Goal: Task Accomplishment & Management: Manage account settings

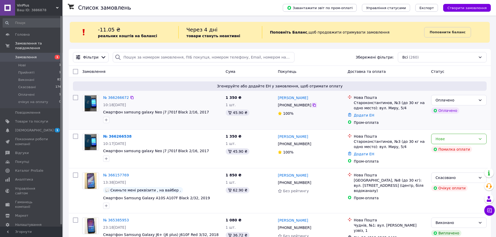
click at [312, 106] on icon at bounding box center [314, 105] width 4 height 4
drag, startPoint x: 311, startPoint y: 98, endPoint x: 278, endPoint y: 98, distance: 33.4
click at [278, 98] on div "[PERSON_NAME]" at bounding box center [310, 98] width 66 height 7
copy link "[PERSON_NAME]"
drag, startPoint x: 355, startPoint y: 103, endPoint x: 395, endPoint y: 108, distance: 40.4
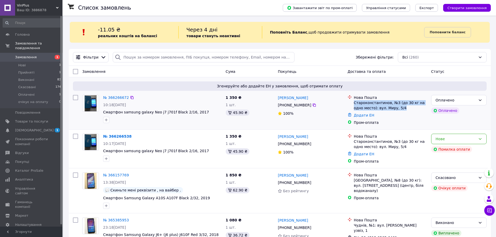
click at [395, 108] on div "Староконстантинов, №3 (до 30 кг на одно место): вул. Миру, 5/4" at bounding box center [390, 105] width 73 height 10
copy div "Староконстантинов, №3 (до 30 кг на одно место): вул. Миру, 5/4"
drag, startPoint x: 242, startPoint y: 113, endPoint x: 234, endPoint y: 115, distance: 7.7
click at [234, 115] on div "45.90 ₴" at bounding box center [238, 113] width 24 height 6
copy div "45.90"
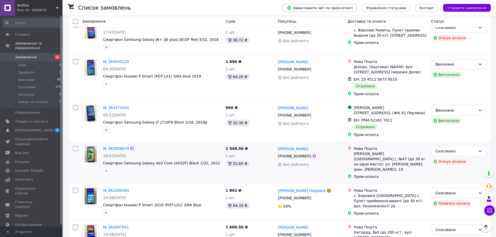
scroll to position [469, 0]
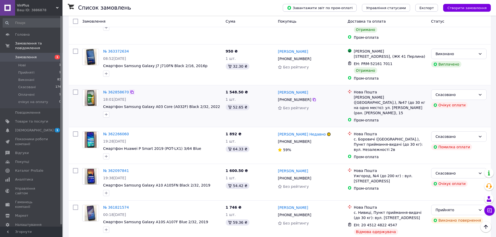
click at [130, 90] on icon at bounding box center [132, 92] width 4 height 4
